Goal: Check status: Check status

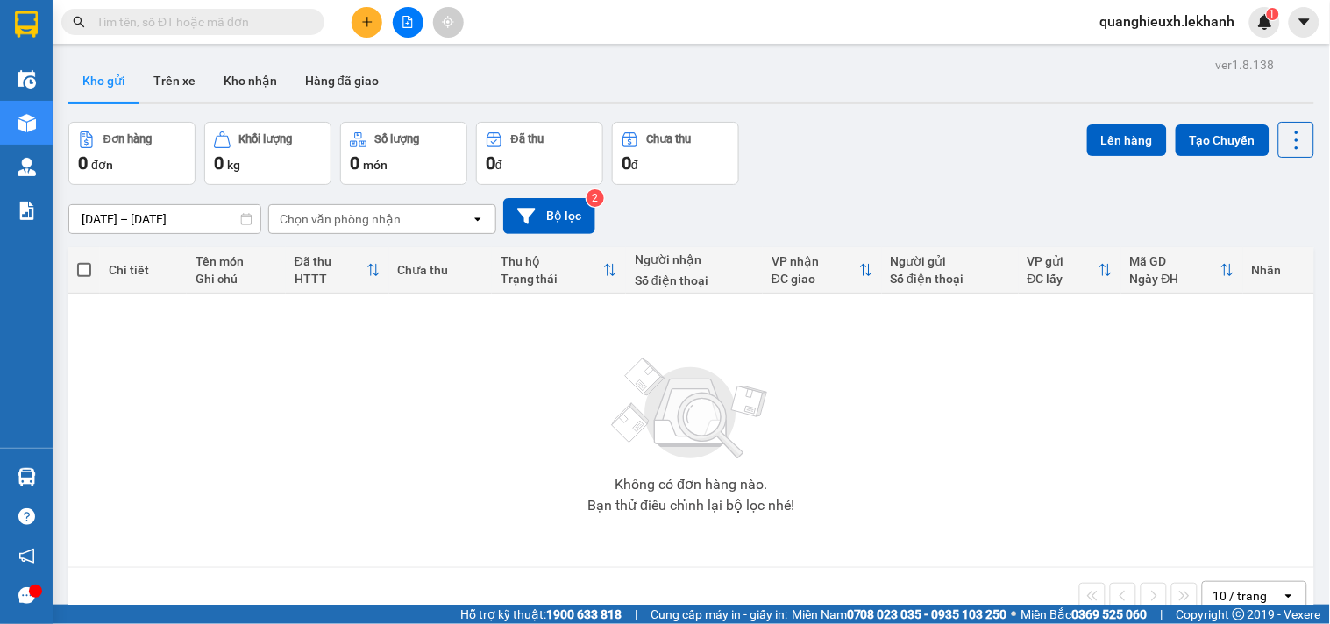
click at [89, 213] on input "[DATE] – [DATE]" at bounding box center [164, 219] width 191 height 28
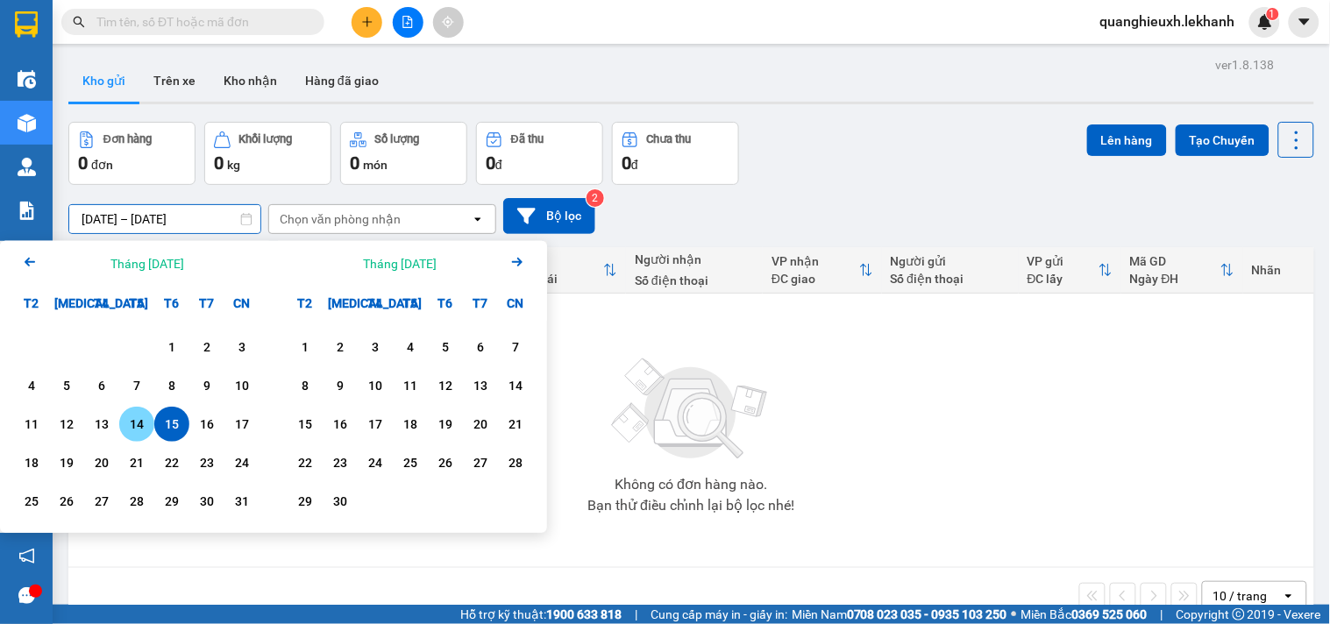
click at [150, 424] on div "14" at bounding box center [136, 424] width 35 height 35
click at [149, 423] on div "14" at bounding box center [136, 424] width 35 height 35
type input "[DATE] – [DATE]"
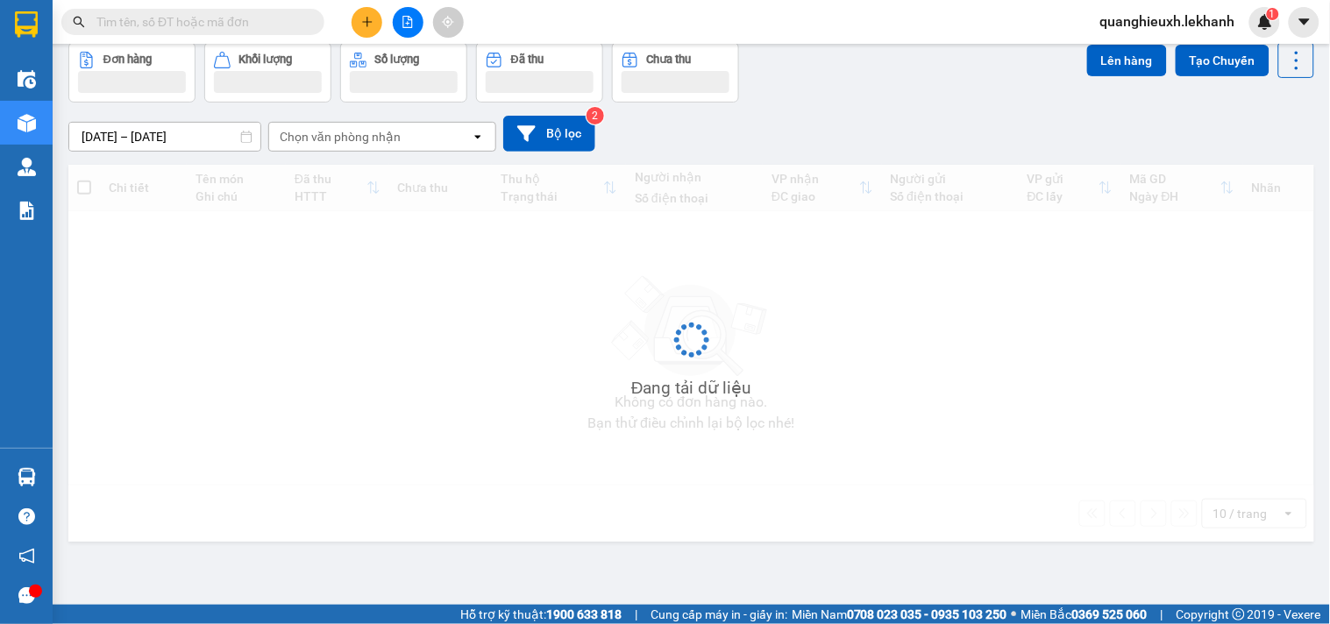
scroll to position [81, 0]
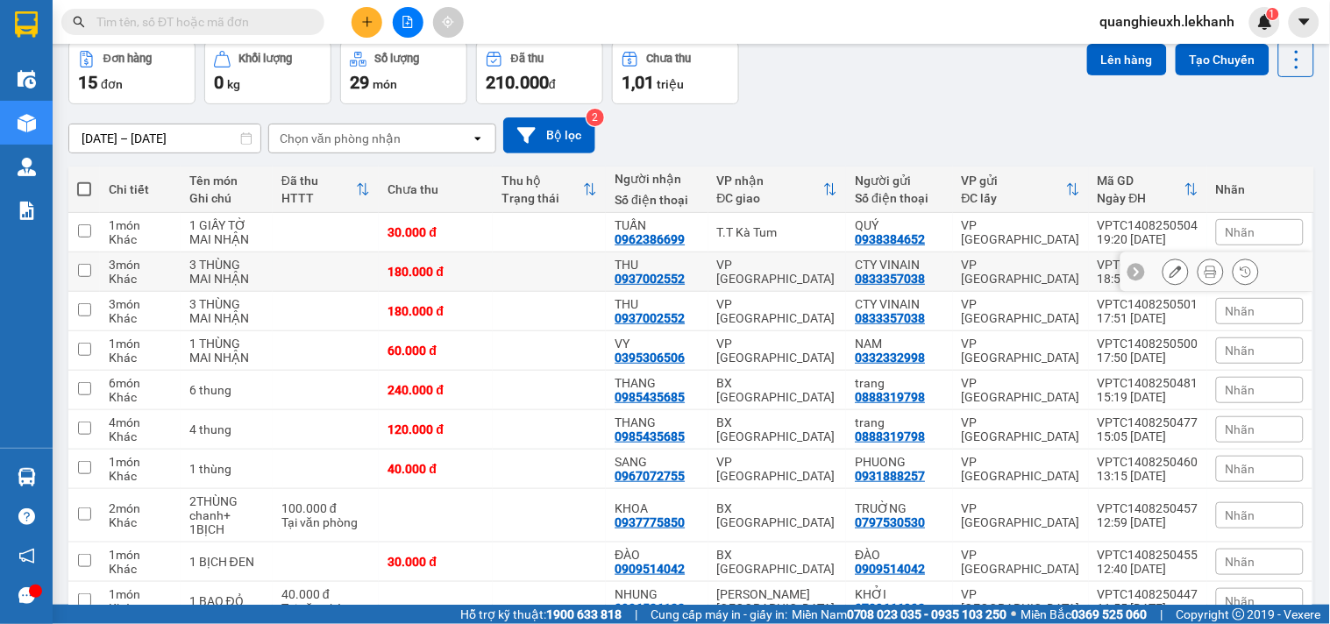
click at [1205, 273] on icon at bounding box center [1211, 272] width 12 height 12
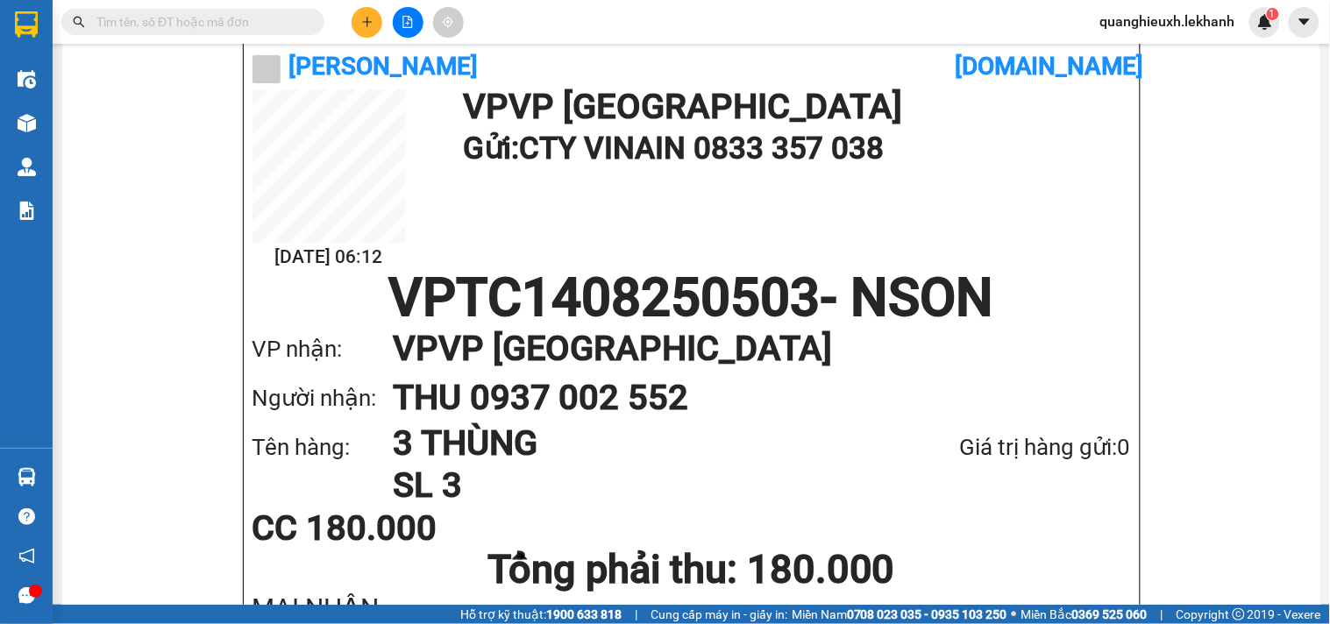
scroll to position [123, 0]
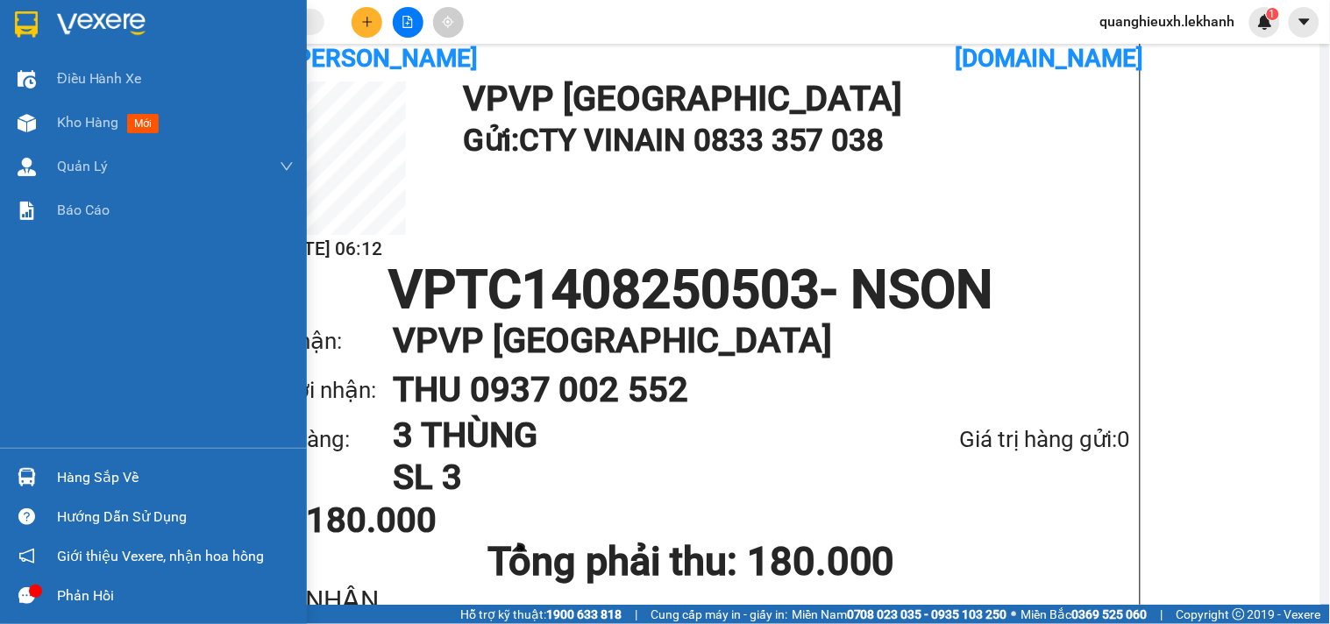
click at [89, 32] on img at bounding box center [101, 24] width 89 height 26
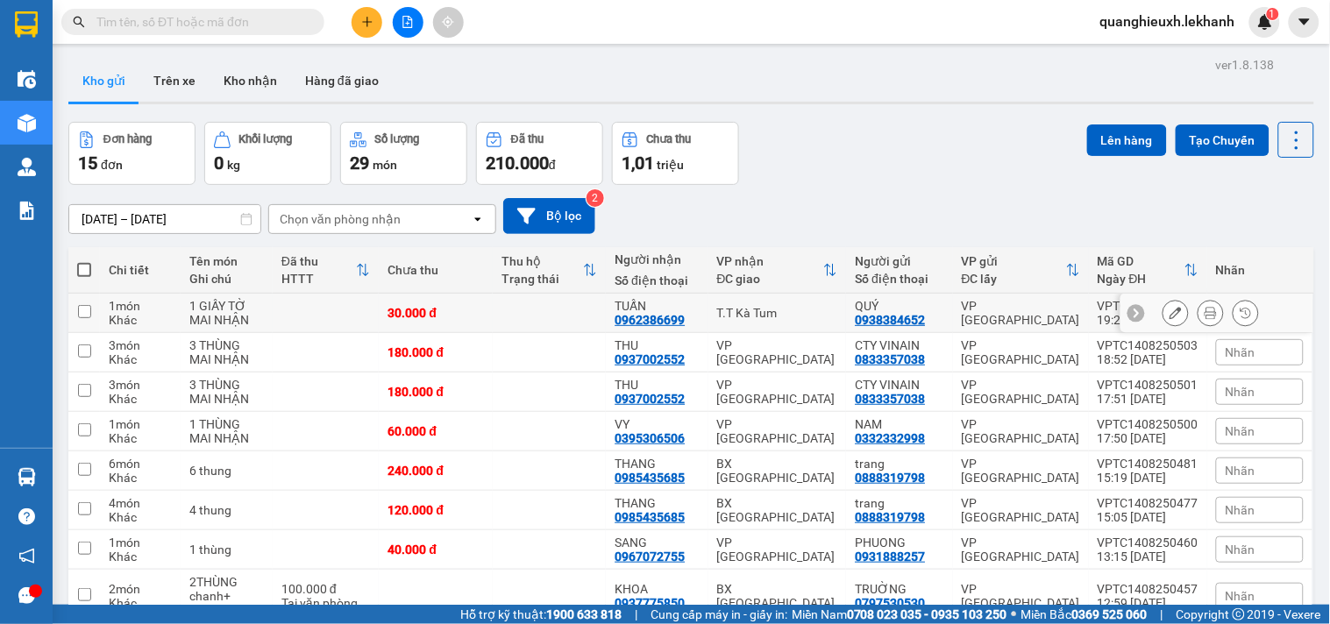
click at [1199, 310] on button at bounding box center [1211, 313] width 25 height 31
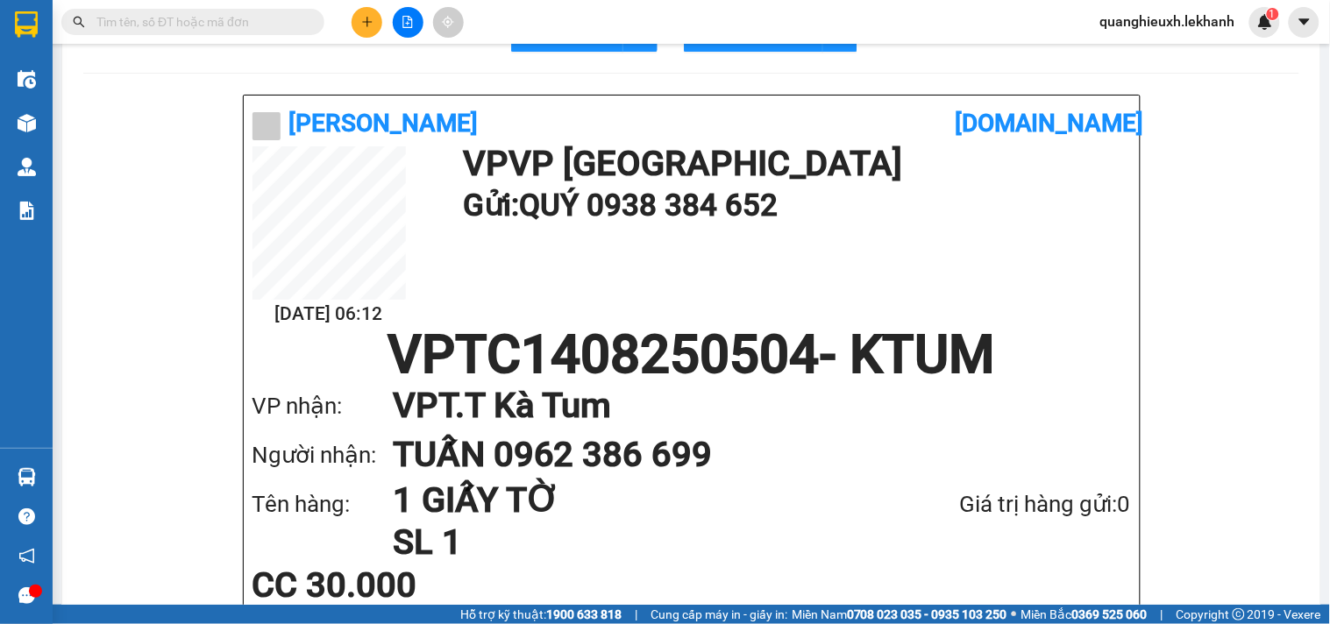
scroll to position [130, 0]
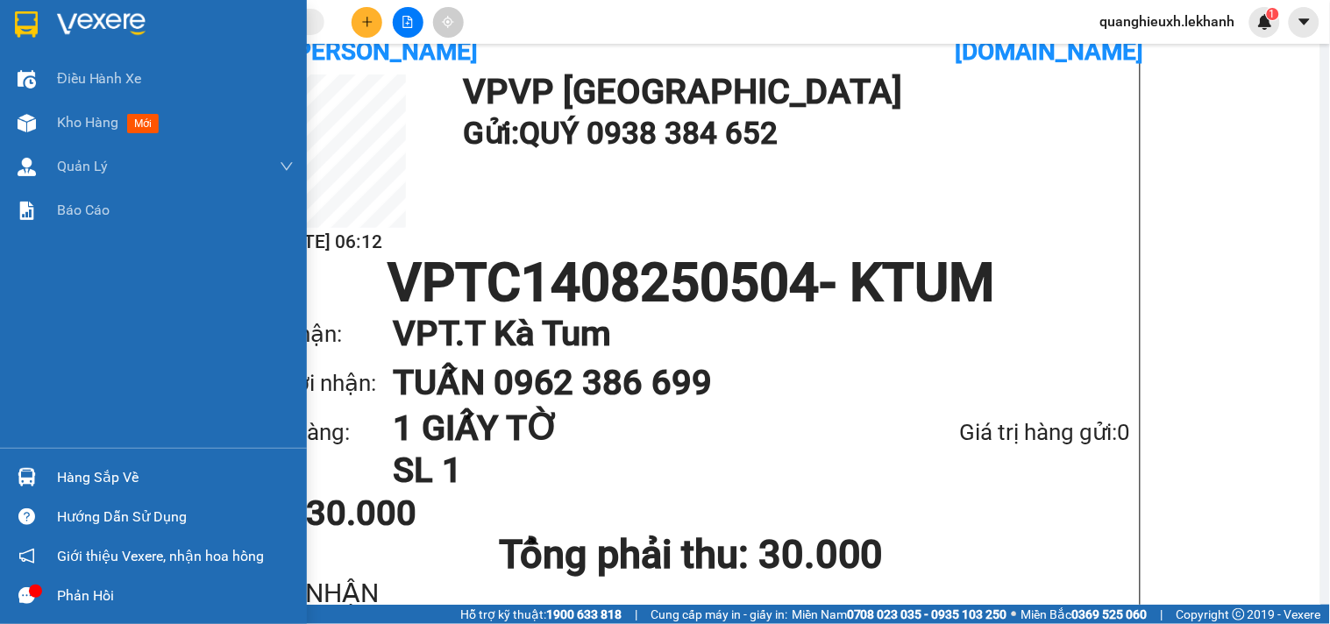
click at [110, 19] on img at bounding box center [101, 24] width 89 height 26
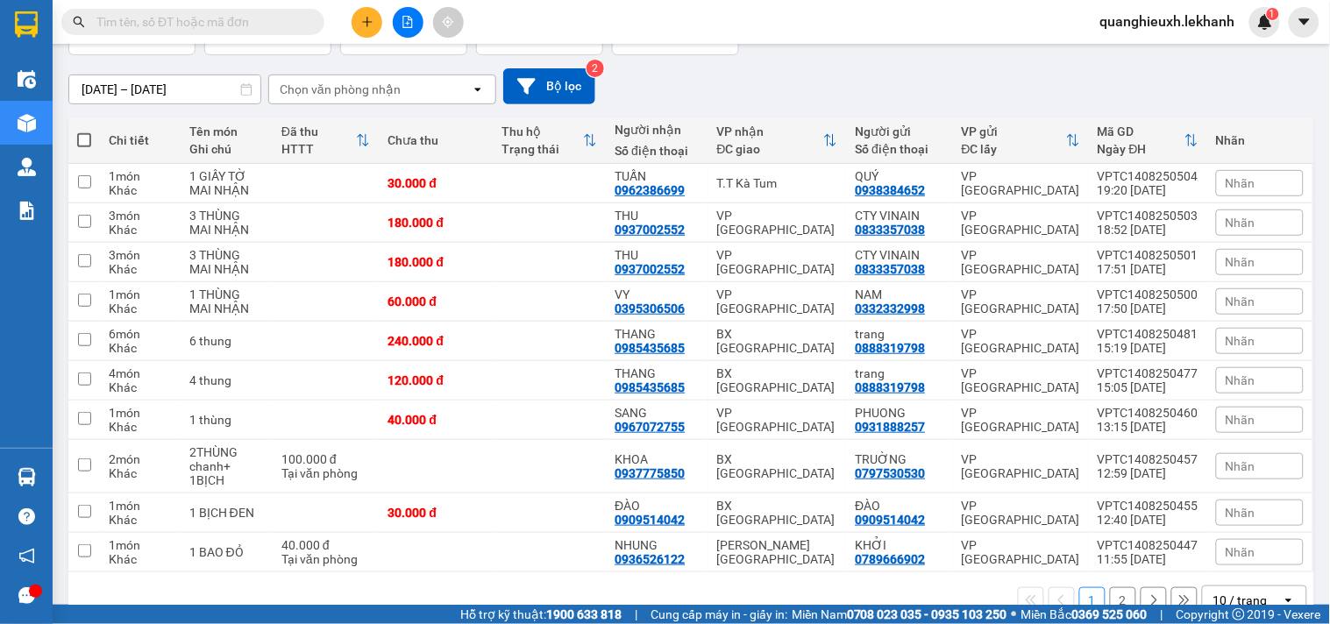
click at [88, 96] on div "ver 1.8.138 Kho gửi Trên xe Kho nhận Hàng đã giao Đơn hàng 15 đơn Khối lượng 0 …" at bounding box center [691, 279] width 1260 height 713
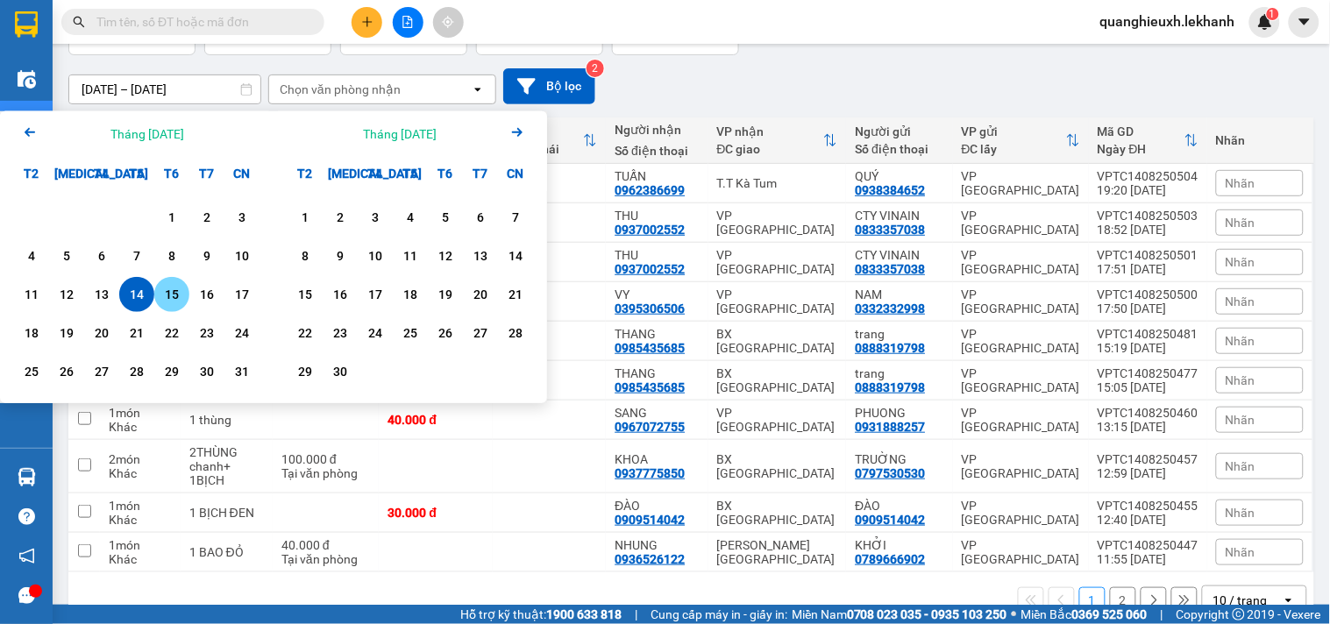
click at [162, 296] on div "15" at bounding box center [172, 294] width 25 height 21
type input "[DATE] – [DATE]"
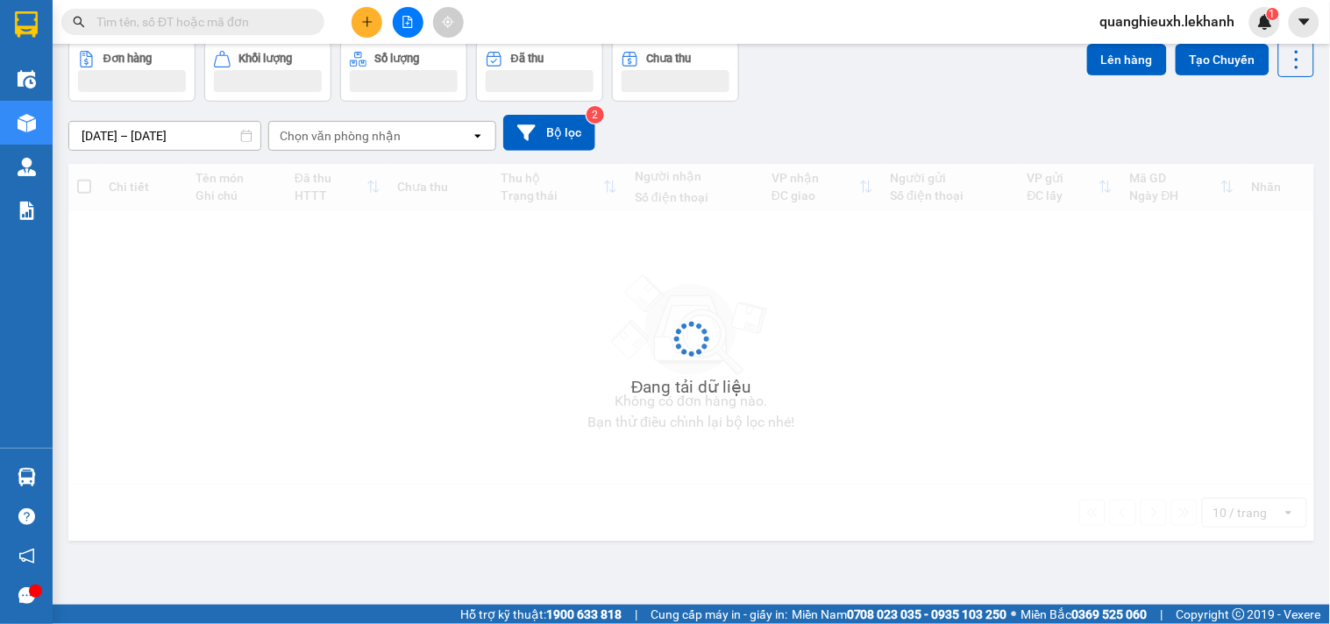
scroll to position [81, 0]
